Goal: Task Accomplishment & Management: Manage account settings

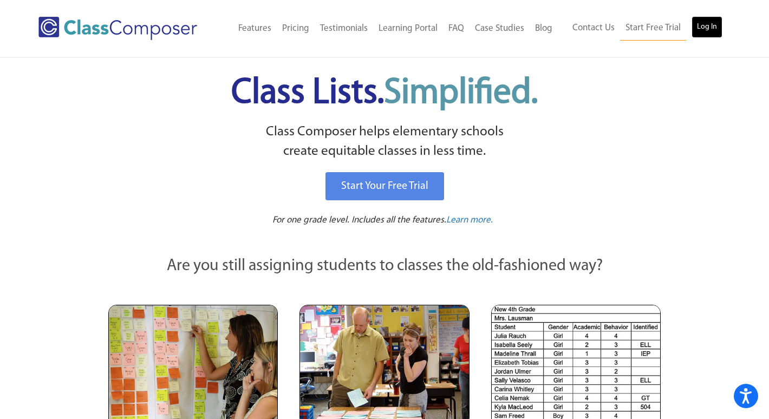
click at [712, 21] on link "Log In" at bounding box center [707, 27] width 31 height 22
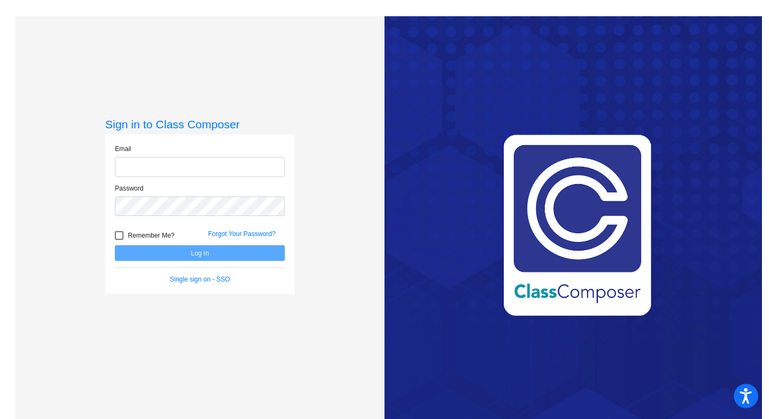
type input "[PERSON_NAME][EMAIL_ADDRESS][PERSON_NAME][DOMAIN_NAME]"
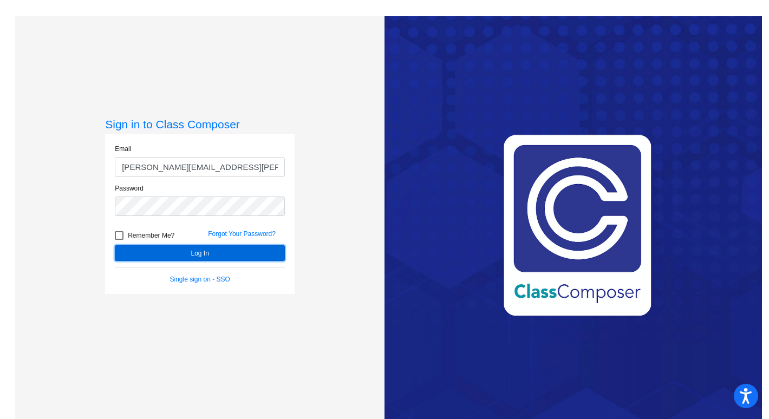
click at [196, 250] on button "Log In" at bounding box center [200, 253] width 170 height 16
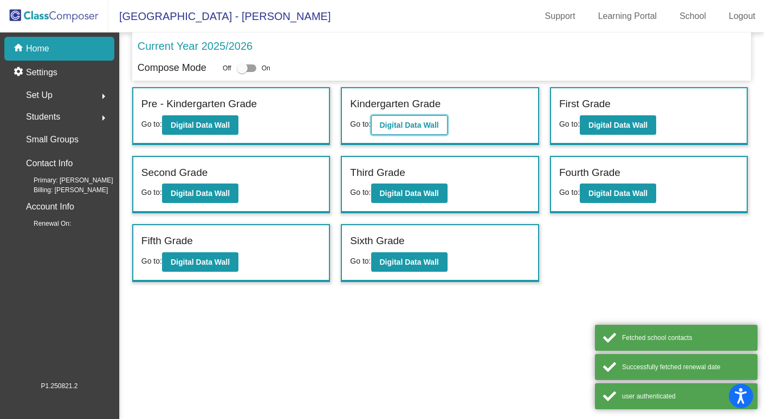
click at [417, 122] on b "Digital Data Wall" at bounding box center [409, 125] width 59 height 9
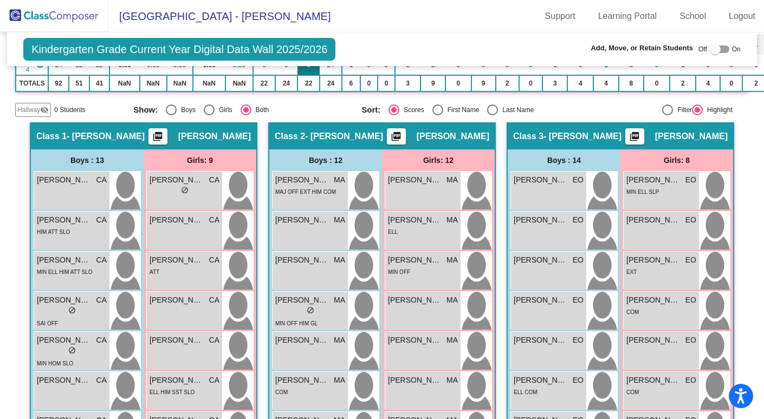
scroll to position [219, 0]
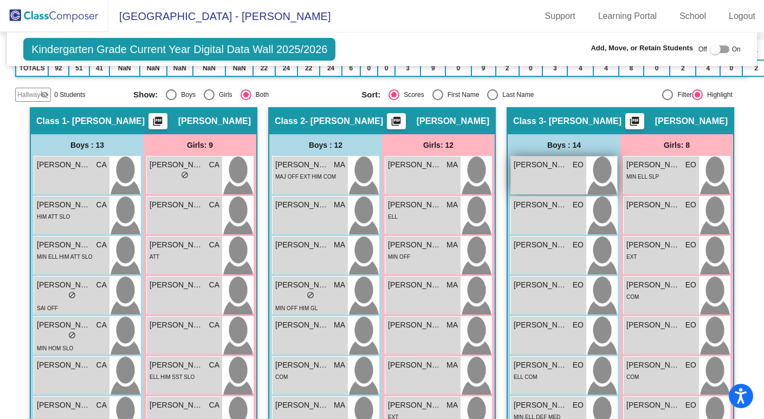
click at [556, 181] on div "[PERSON_NAME] EO lock do_not_disturb_alt" at bounding box center [548, 176] width 75 height 38
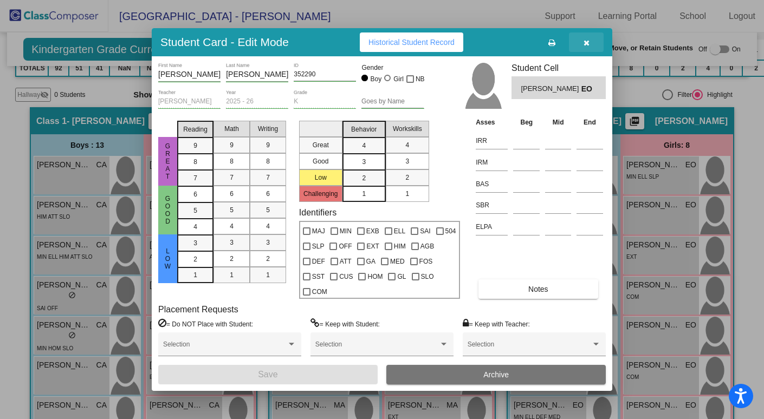
click at [584, 43] on icon "button" at bounding box center [586, 43] width 6 height 8
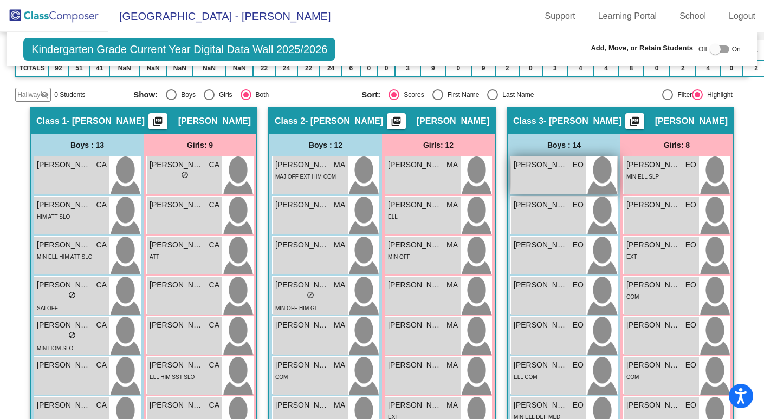
click at [553, 171] on div "[PERSON_NAME] EO lock do_not_disturb_alt" at bounding box center [548, 176] width 75 height 38
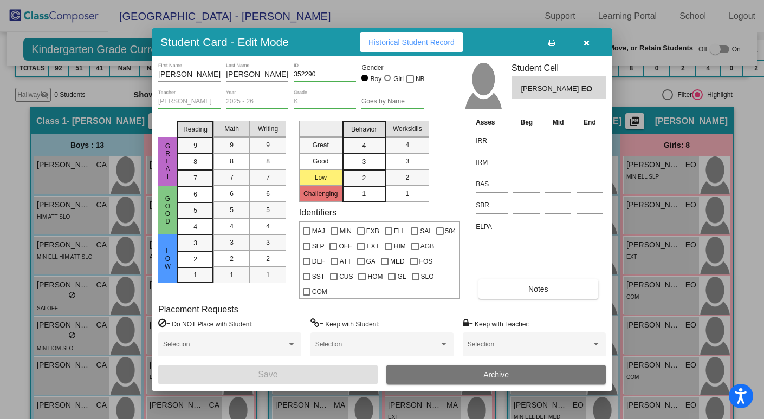
click at [586, 42] on icon "button" at bounding box center [586, 43] width 6 height 8
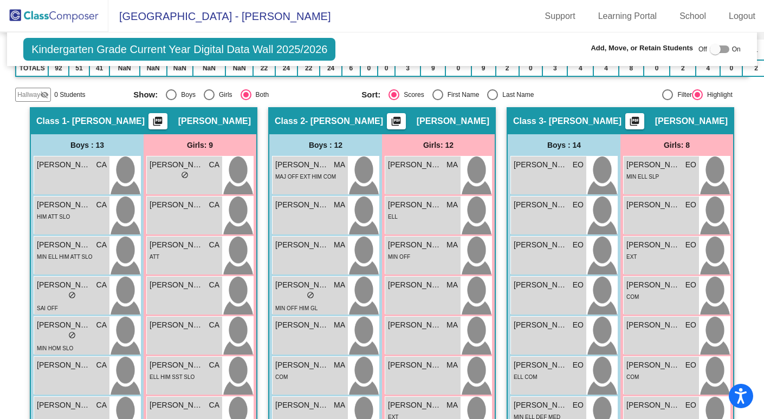
click at [56, 13] on img at bounding box center [54, 16] width 108 height 32
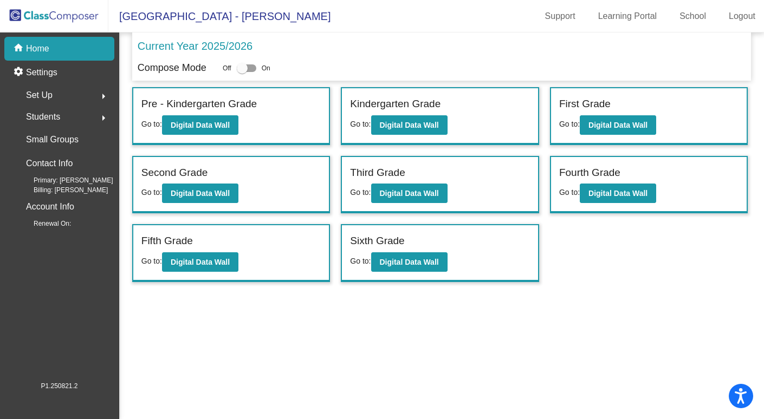
click at [49, 120] on span "Students" at bounding box center [43, 116] width 34 height 15
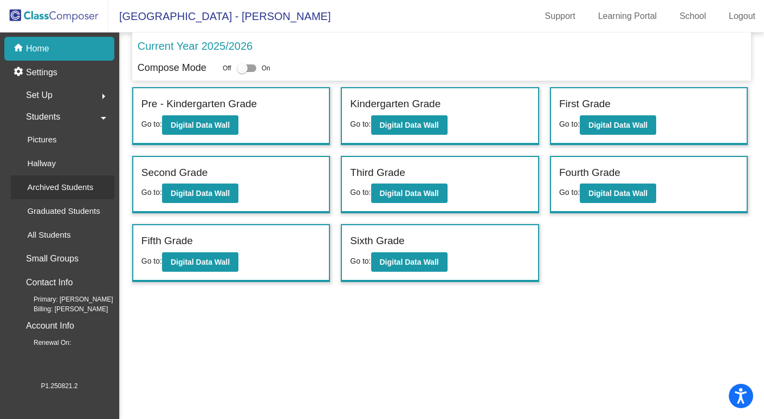
click at [61, 181] on p "Archived Students" at bounding box center [60, 187] width 66 height 13
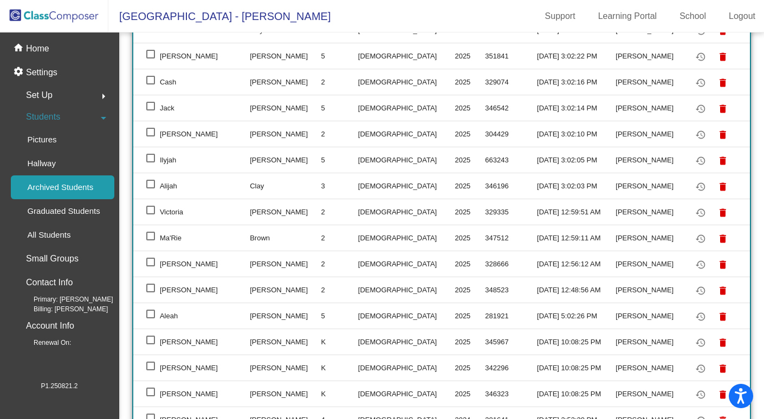
scroll to position [772, 0]
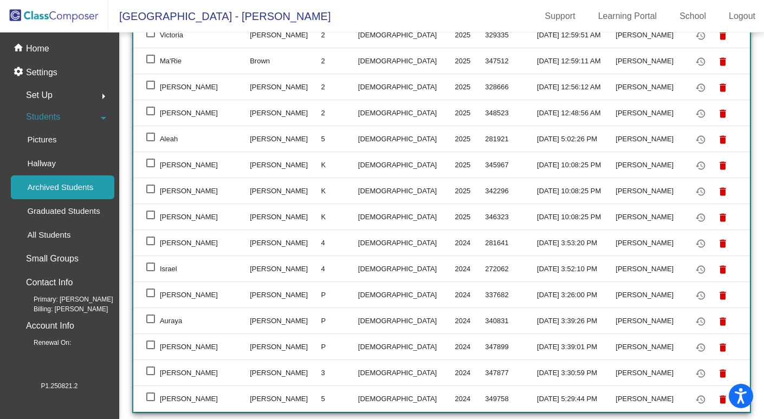
click at [151, 189] on div at bounding box center [150, 189] width 9 height 9
click at [151, 193] on input "select row 30" at bounding box center [150, 193] width 1 height 1
checkbox input "true"
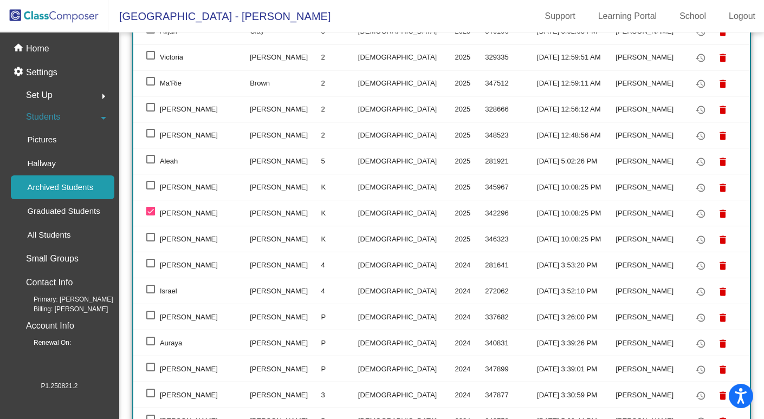
scroll to position [760, 0]
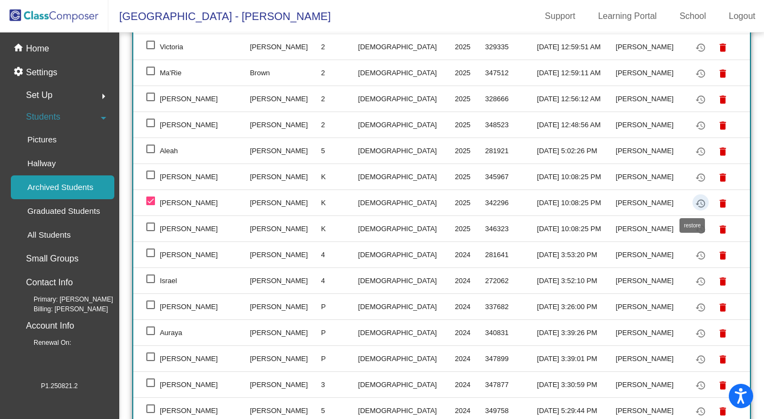
click at [694, 203] on mat-icon "restore" at bounding box center [700, 203] width 13 height 13
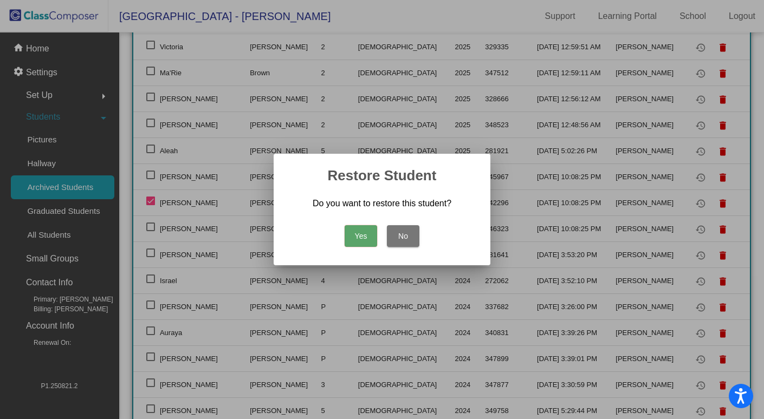
click at [359, 238] on button "Yes" at bounding box center [360, 236] width 32 height 22
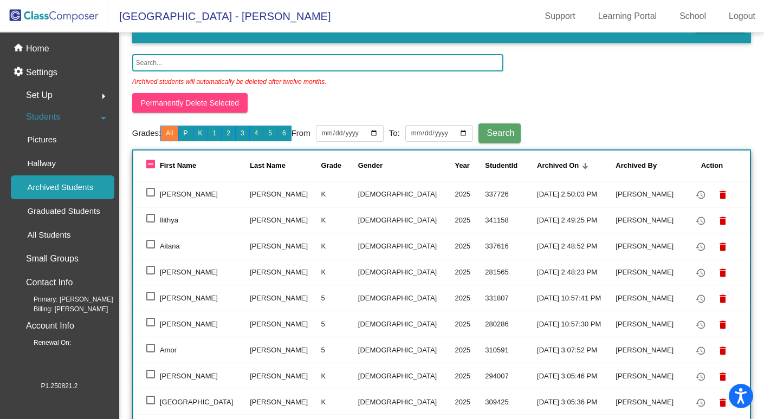
scroll to position [0, 0]
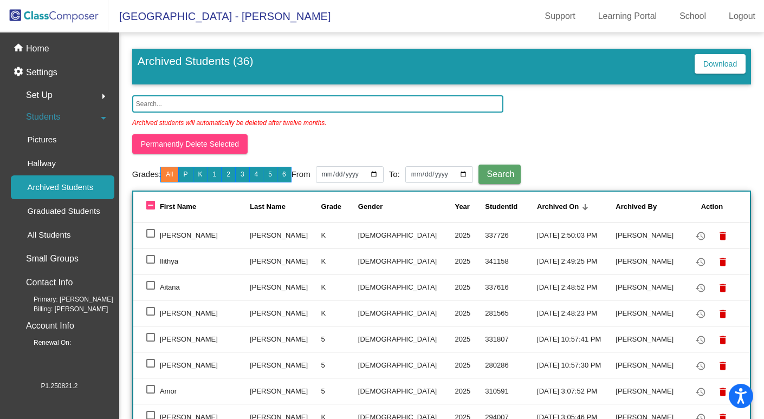
click at [60, 183] on p "Archived Students" at bounding box center [60, 187] width 66 height 13
click at [49, 233] on p "All Students" at bounding box center [48, 235] width 43 height 13
